Goal: Task Accomplishment & Management: Use online tool/utility

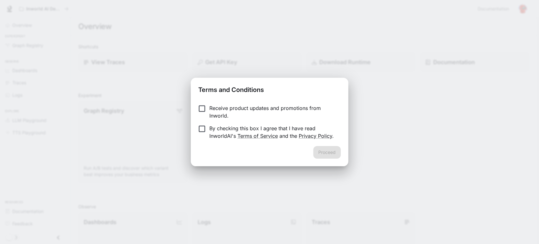
click at [270, 127] on p "By checking this box I agree that I have read InworldAI's Terms of Service and …" at bounding box center [272, 131] width 126 height 15
click at [327, 150] on button "Proceed" at bounding box center [326, 152] width 27 height 13
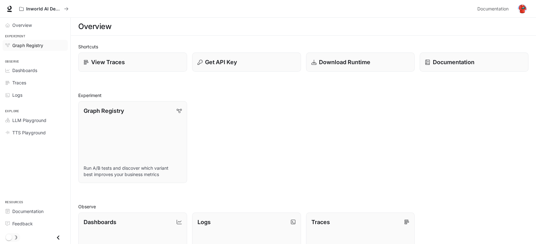
click at [38, 43] on span "Graph Registry" at bounding box center [27, 45] width 31 height 7
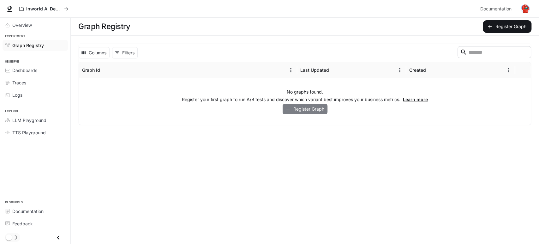
click at [315, 112] on button "Register Graph" at bounding box center [304, 109] width 45 height 10
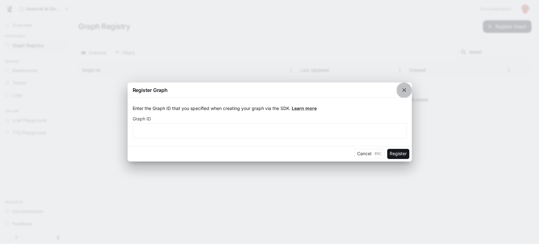
click at [406, 87] on icon "button" at bounding box center [404, 90] width 6 height 6
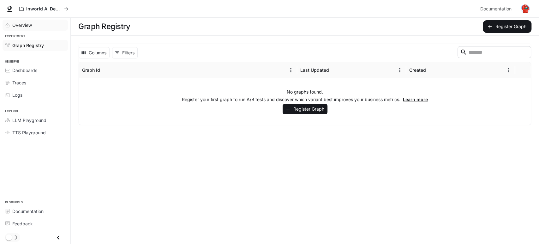
click at [18, 24] on span "Overview" at bounding box center [22, 25] width 20 height 7
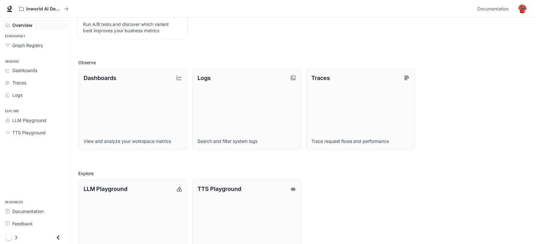
scroll to position [144, 0]
